Goal: Use online tool/utility: Use online tool/utility

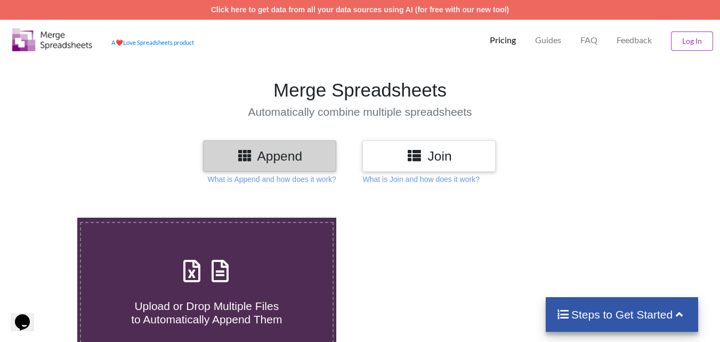
click at [312, 161] on h3 "Append" at bounding box center [269, 155] width 117 height 15
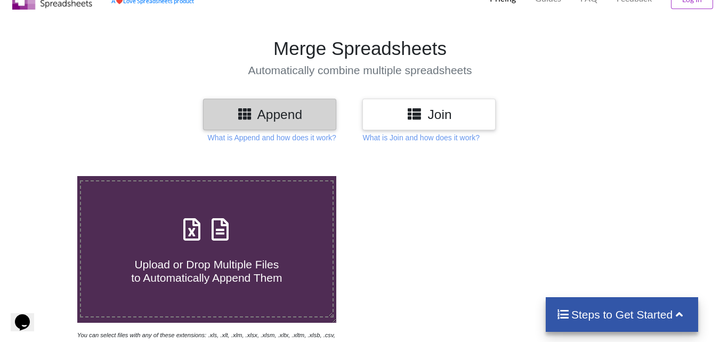
scroll to position [160, 0]
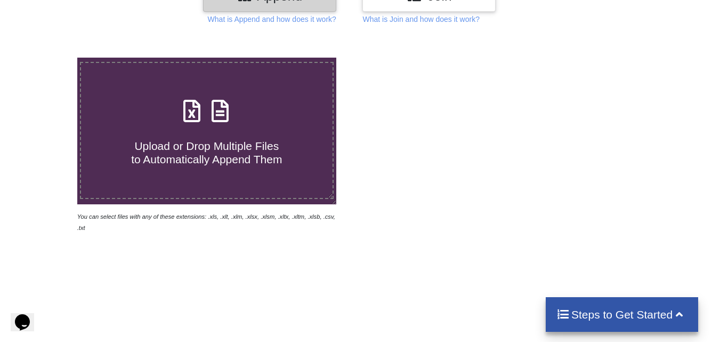
click at [247, 133] on h4 "Upload or Drop Multiple Files to Automatically Append Them" at bounding box center [207, 146] width 252 height 41
click at [48, 58] on input "Upload or Drop Multiple Files to Automatically Append Them" at bounding box center [48, 58] width 0 height 0
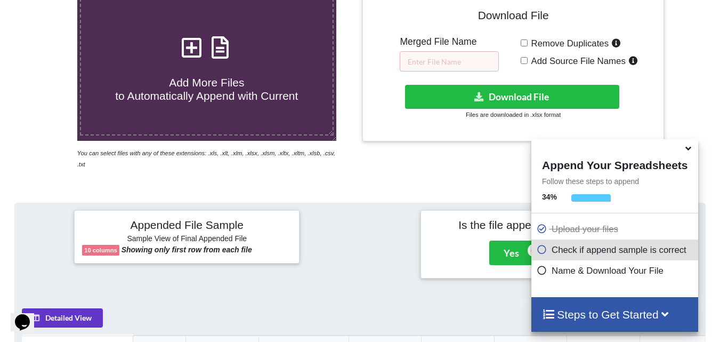
scroll to position [95, 0]
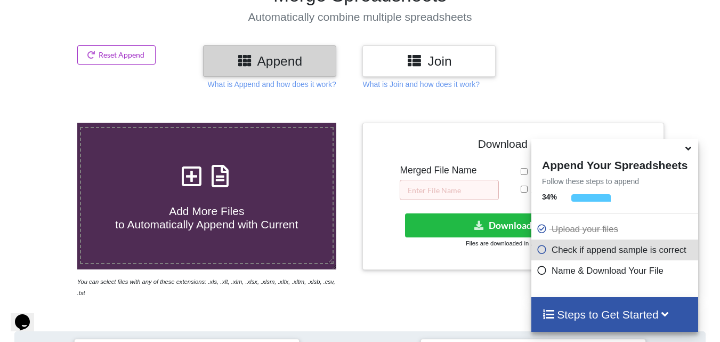
click at [214, 152] on label "Add More Files to Automatically Append with Current" at bounding box center [207, 195] width 254 height 137
click at [48, 123] on input "Add More Files to Automatically Append with Current" at bounding box center [48, 123] width 0 height 0
type input "C:\fakepath\student_data_india_1200.csv"
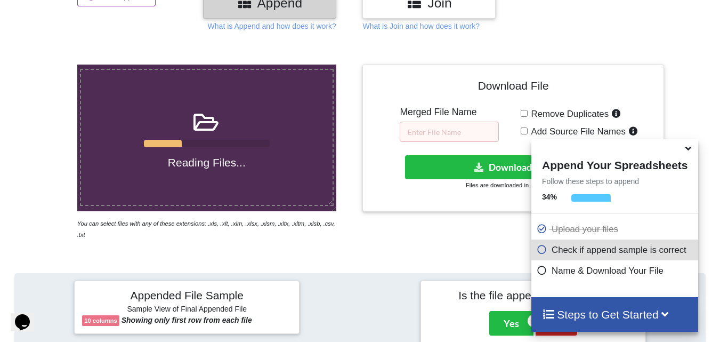
scroll to position [308, 0]
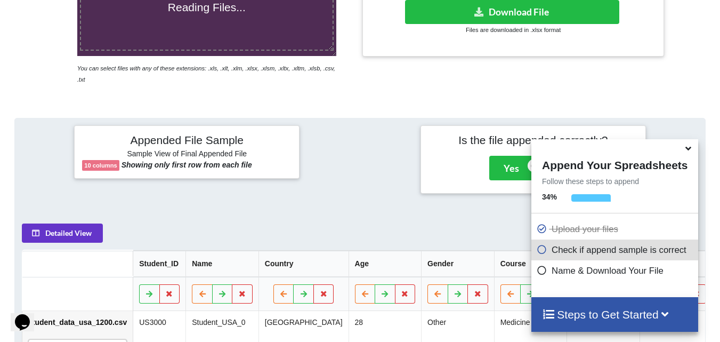
click at [692, 149] on icon at bounding box center [688, 147] width 11 height 10
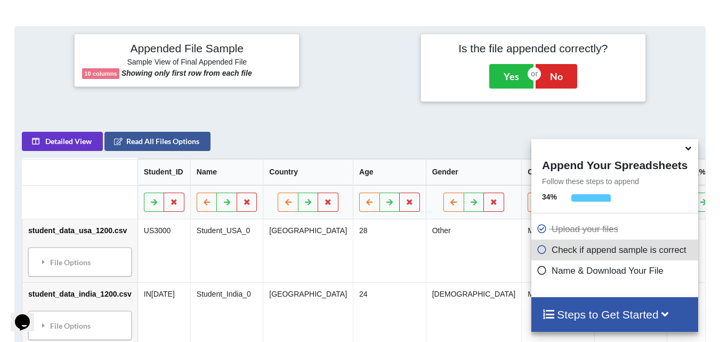
scroll to position [415, 0]
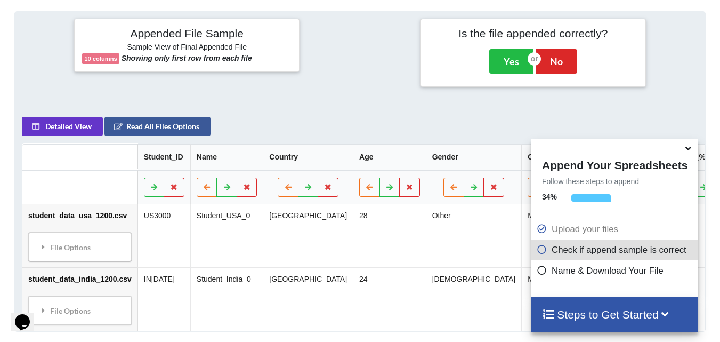
click at [688, 151] on icon at bounding box center [688, 147] width 11 height 10
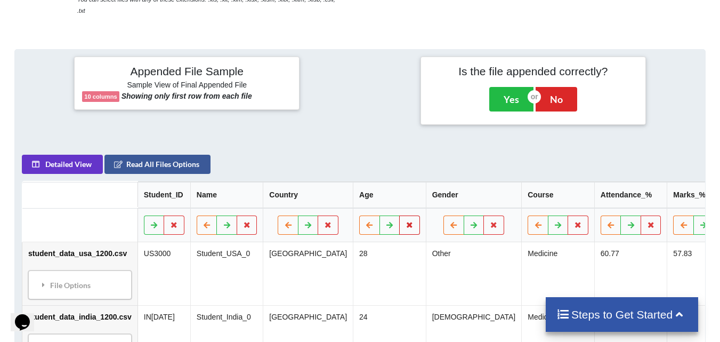
scroll to position [361, 0]
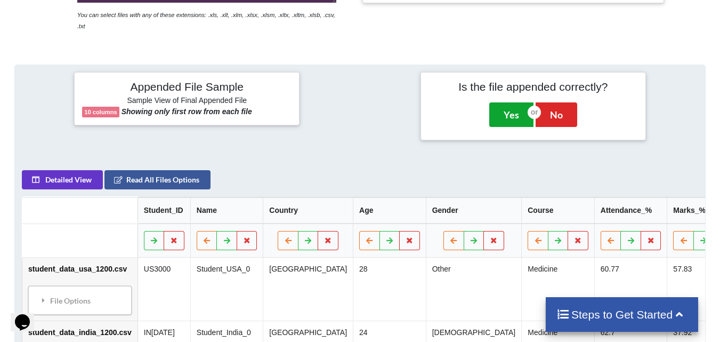
click at [518, 102] on button "Yes" at bounding box center [511, 114] width 44 height 25
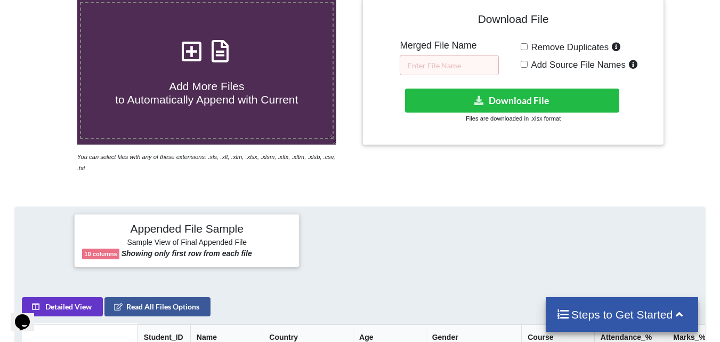
scroll to position [217, 0]
